Goal: Navigation & Orientation: Find specific page/section

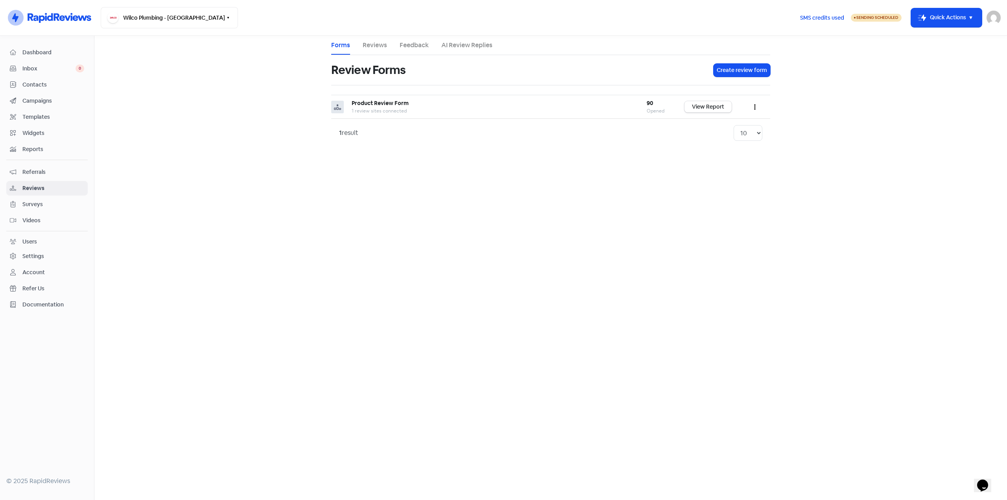
click at [28, 70] on span "Inbox" at bounding box center [48, 69] width 53 height 8
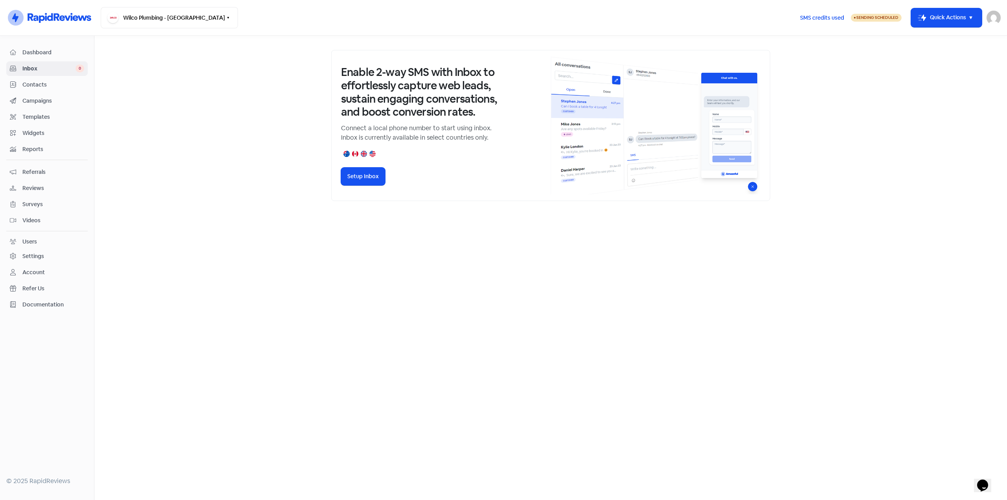
click at [32, 86] on span "Contacts" at bounding box center [53, 85] width 62 height 8
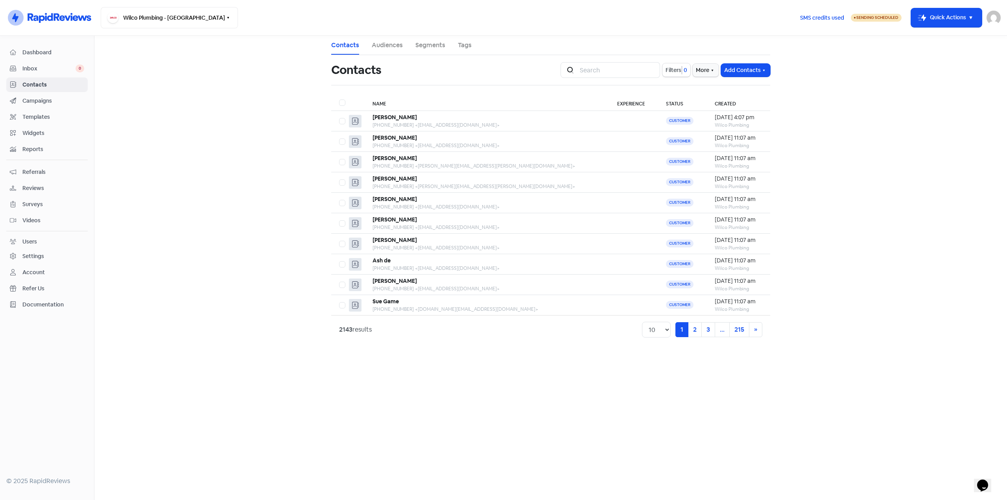
click at [38, 52] on span "Dashboard" at bounding box center [53, 52] width 62 height 8
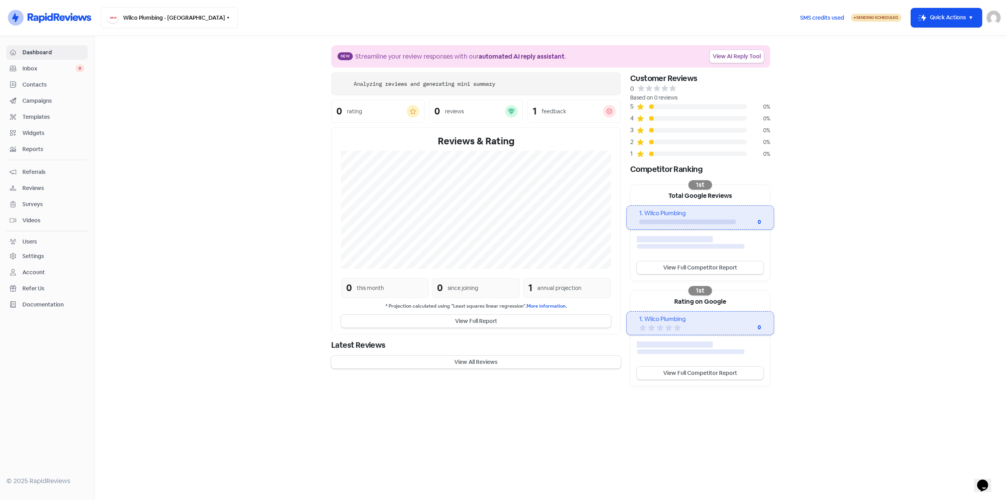
click at [45, 66] on span "Inbox" at bounding box center [48, 69] width 53 height 8
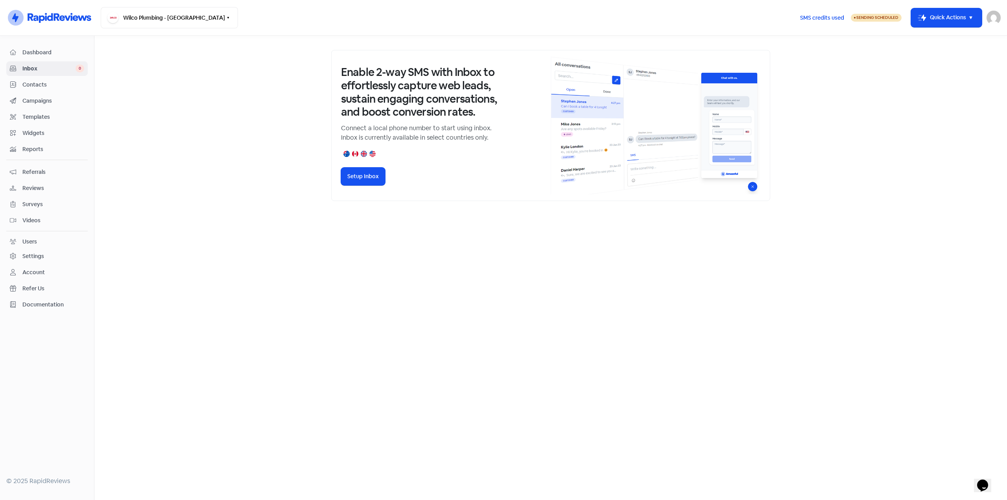
click at [57, 87] on span "Contacts" at bounding box center [53, 85] width 62 height 8
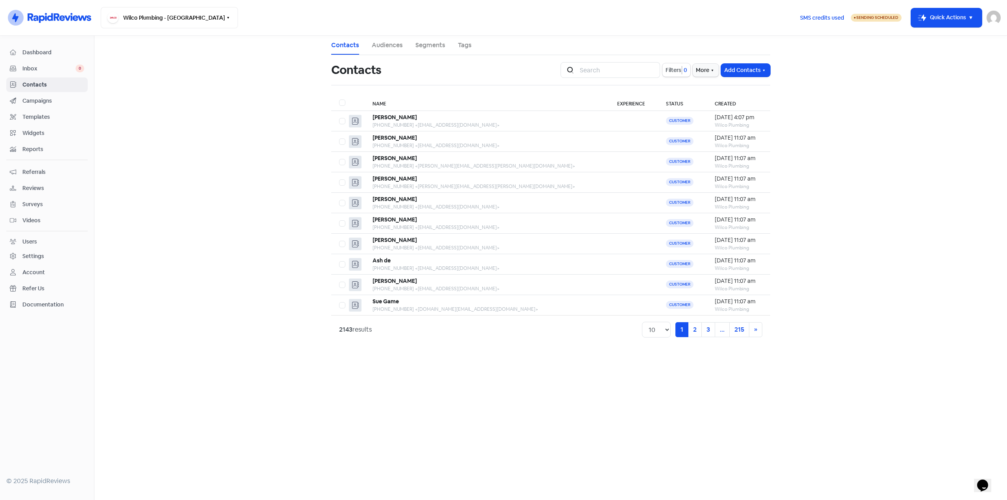
click at [33, 101] on span "Campaigns" at bounding box center [53, 101] width 62 height 8
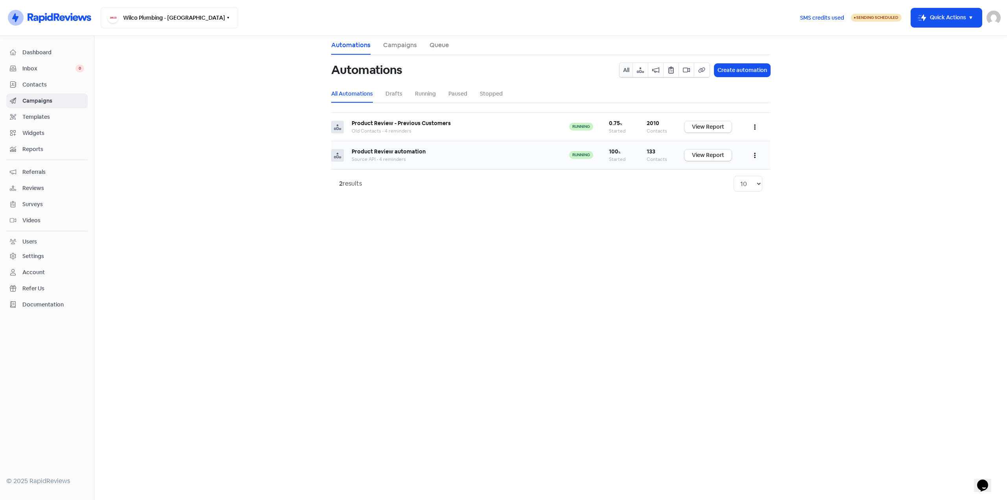
click at [469, 150] on div "Product Review automation" at bounding box center [453, 152] width 202 height 8
click at [720, 158] on link "View Report" at bounding box center [708, 155] width 47 height 11
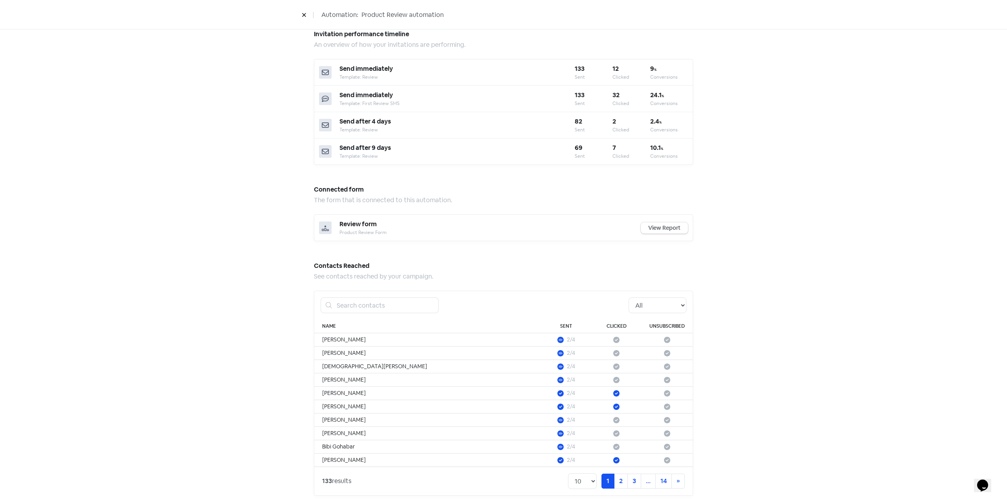
scroll to position [283, 0]
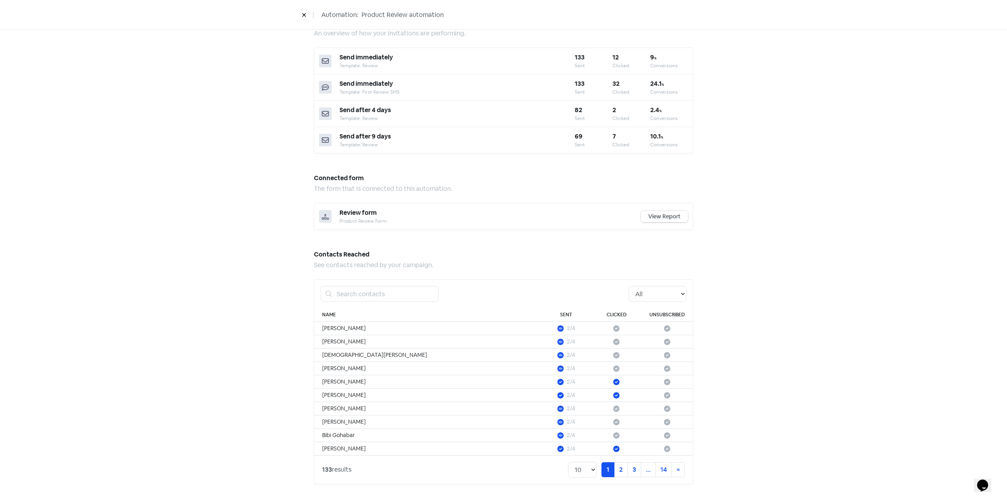
click at [661, 212] on link "View Report" at bounding box center [664, 216] width 47 height 11
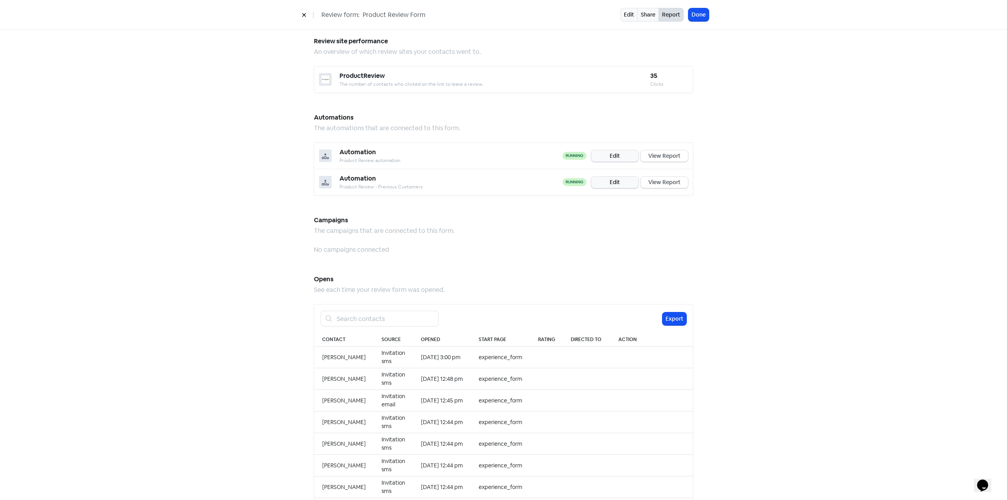
scroll to position [594, 0]
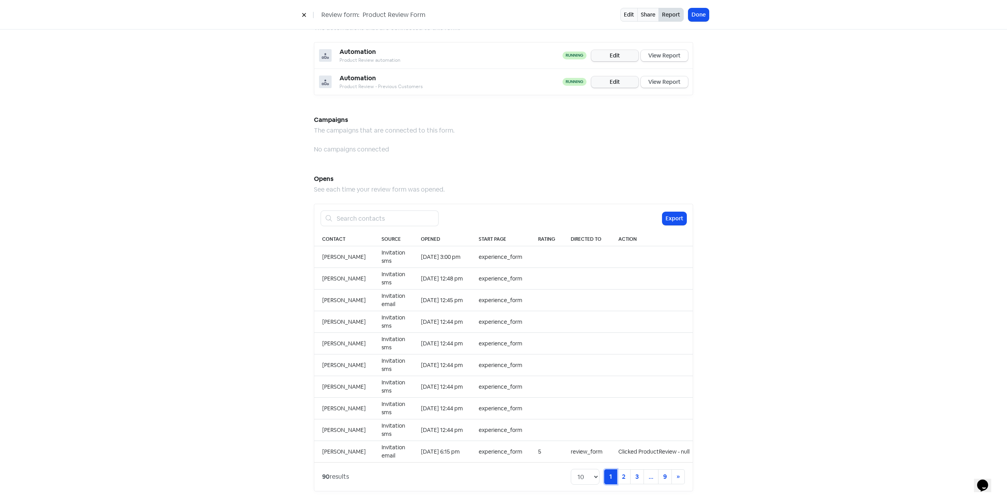
click at [612, 472] on link "1 (current)" at bounding box center [610, 476] width 13 height 15
click at [617, 472] on link "2" at bounding box center [624, 476] width 14 height 15
click at [611, 472] on link "2 (current)" at bounding box center [611, 476] width 14 height 15
click at [591, 471] on link "1" at bounding box center [597, 476] width 13 height 15
click at [623, 473] on link "2" at bounding box center [624, 476] width 14 height 15
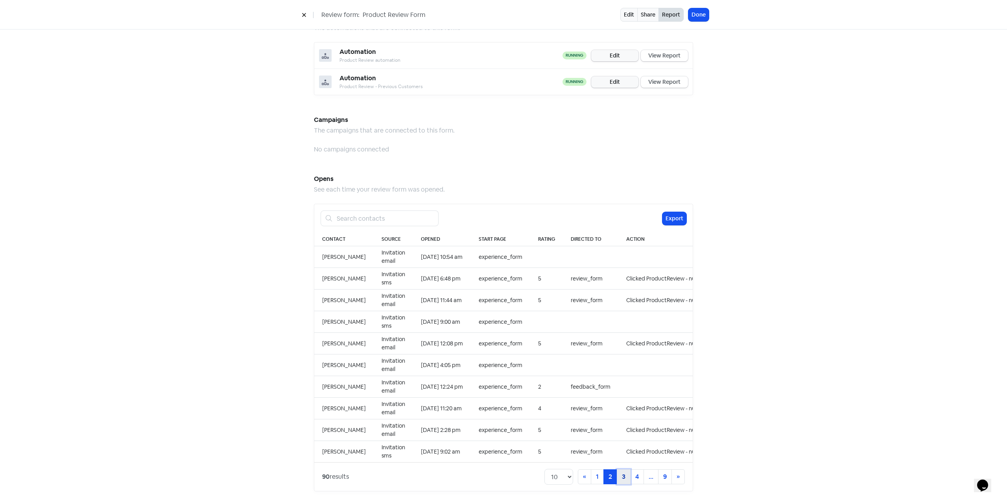
click at [617, 471] on link "3" at bounding box center [624, 476] width 14 height 15
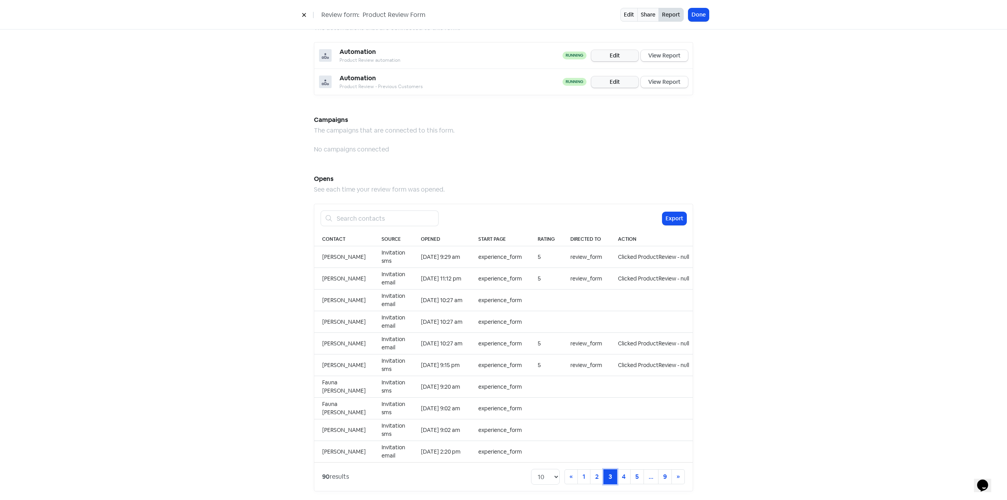
click at [605, 471] on link "3 (current)" at bounding box center [611, 476] width 14 height 15
click at [582, 472] on link "1" at bounding box center [584, 476] width 13 height 15
drag, startPoint x: 132, startPoint y: 344, endPoint x: 128, endPoint y: 194, distance: 149.6
